Goal: Find specific page/section: Find specific page/section

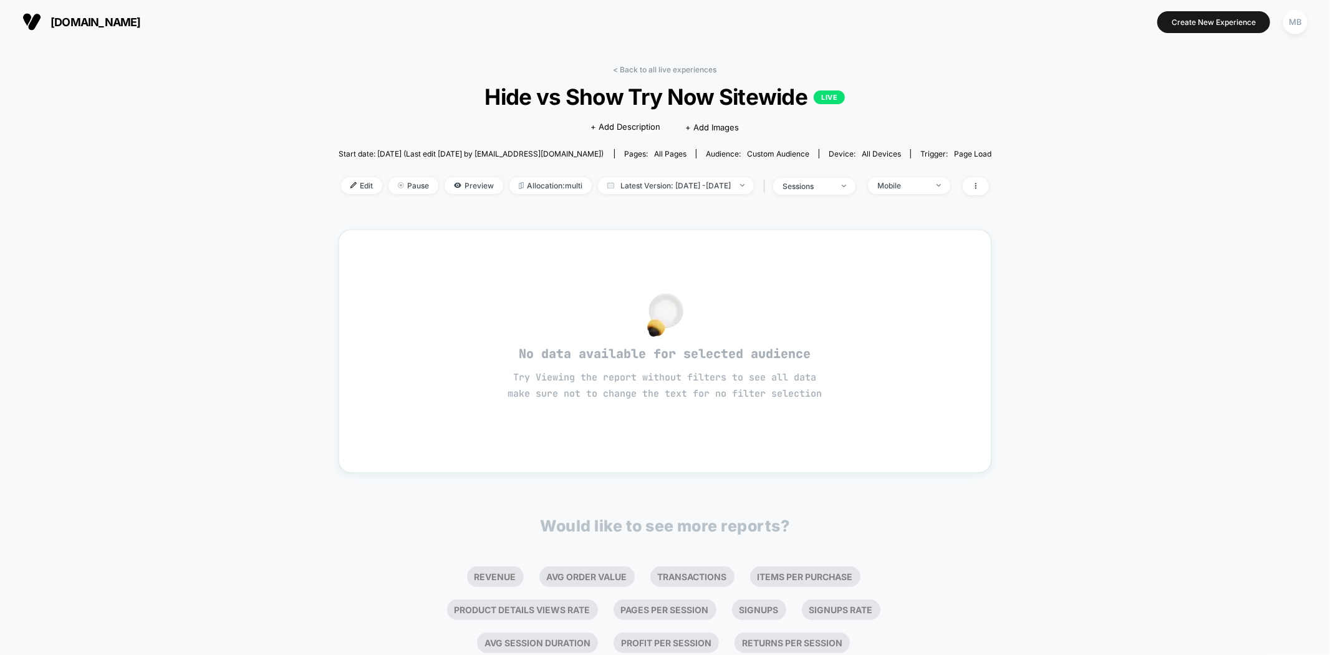
click at [631, 198] on div "< Back to all live experiences Hide vs Show Try Now Sitewide LIVE Click to edit…" at bounding box center [666, 138] width 654 height 146
click at [646, 187] on span "Latest Version: Oct 10, 2025 - Oct 13, 2025" at bounding box center [676, 185] width 156 height 17
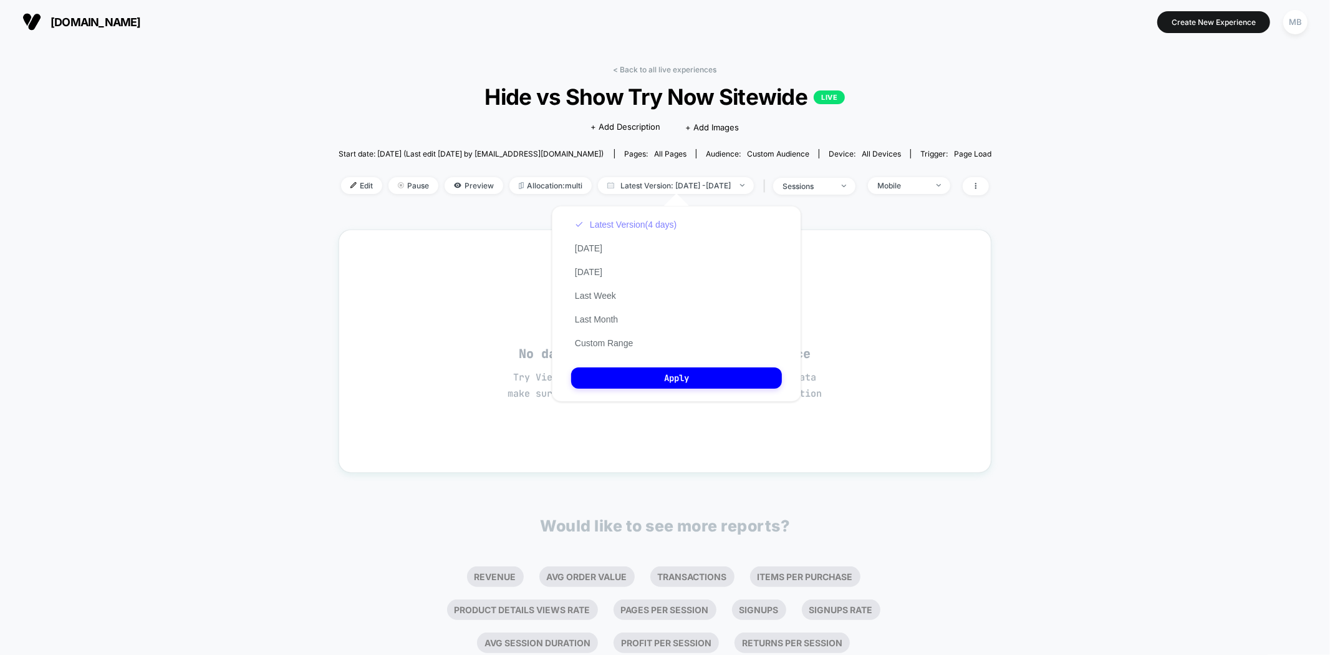
click at [607, 226] on button "Latest Version (4 days)" at bounding box center [625, 224] width 109 height 11
click at [665, 70] on link "< Back to all live experiences" at bounding box center [666, 69] width 104 height 9
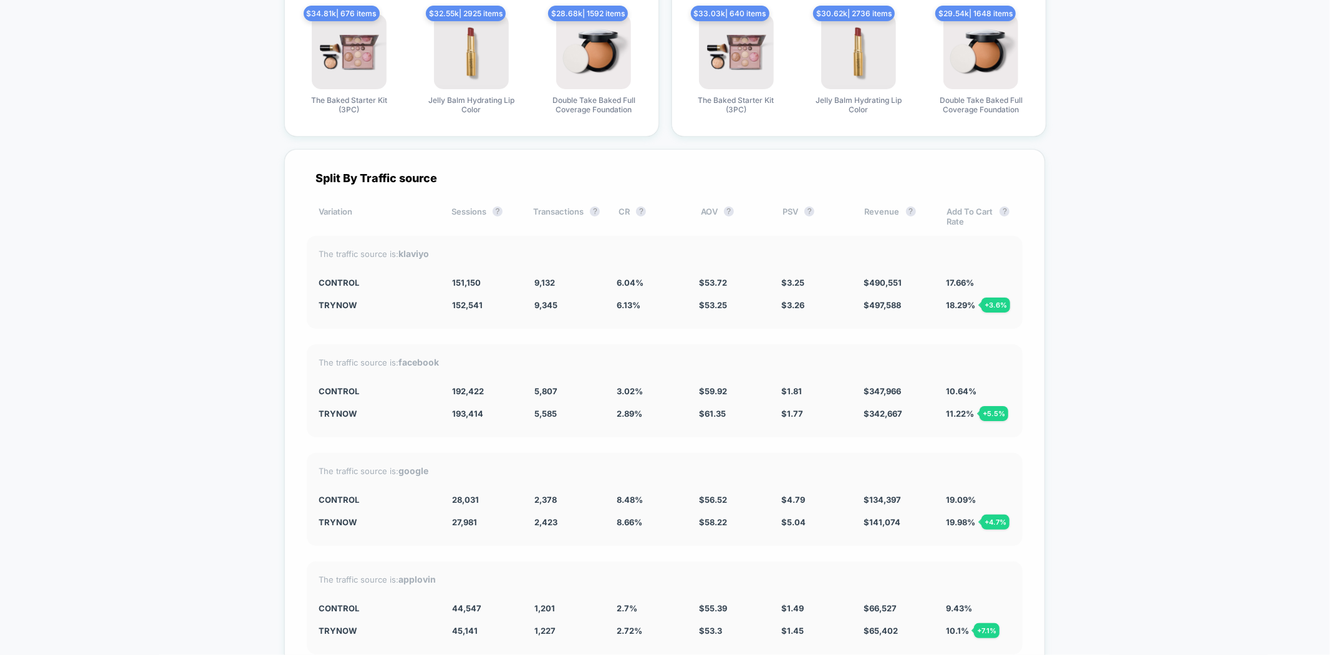
scroll to position [3326, 0]
